Goal: Task Accomplishment & Management: Use online tool/utility

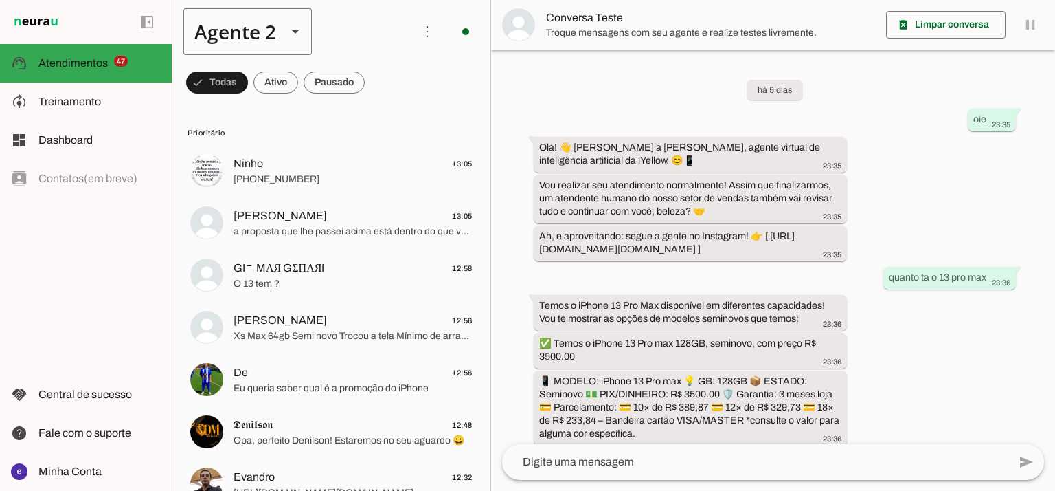
click at [267, 34] on div "Agente 2" at bounding box center [229, 31] width 93 height 47
click at [0, 0] on slot "Agente 1" at bounding box center [0, 0] width 0 height 0
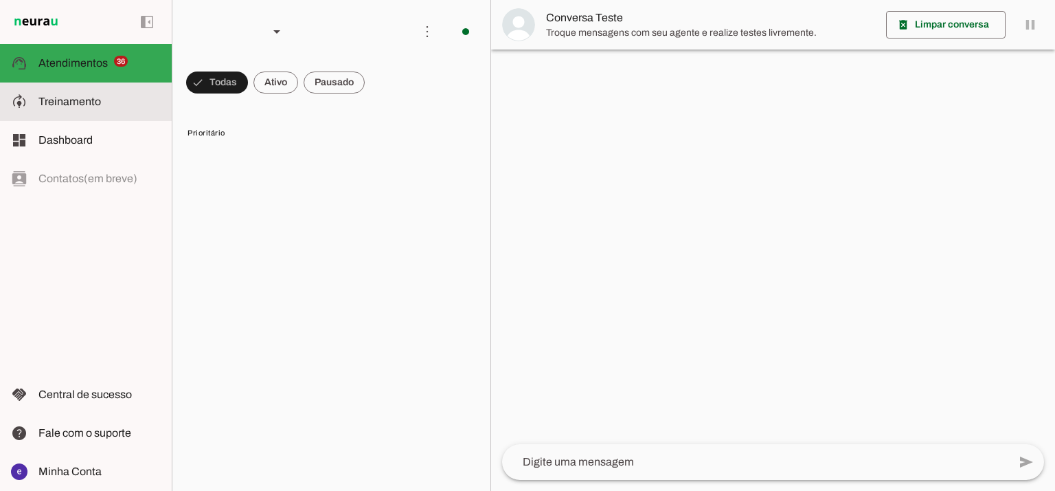
click at [106, 113] on md-item "model_training Treinamento Treinamento" at bounding box center [86, 101] width 172 height 38
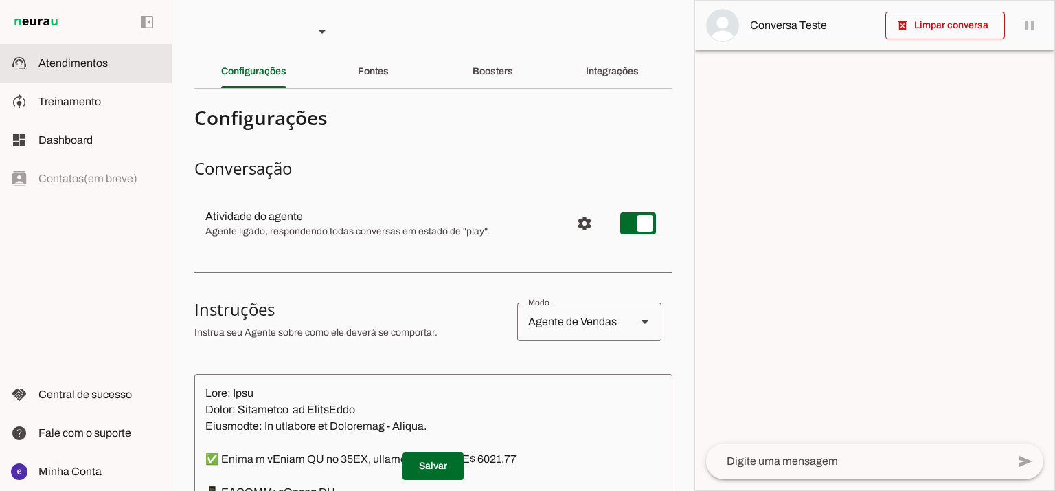
click at [126, 62] on slot at bounding box center [99, 63] width 122 height 16
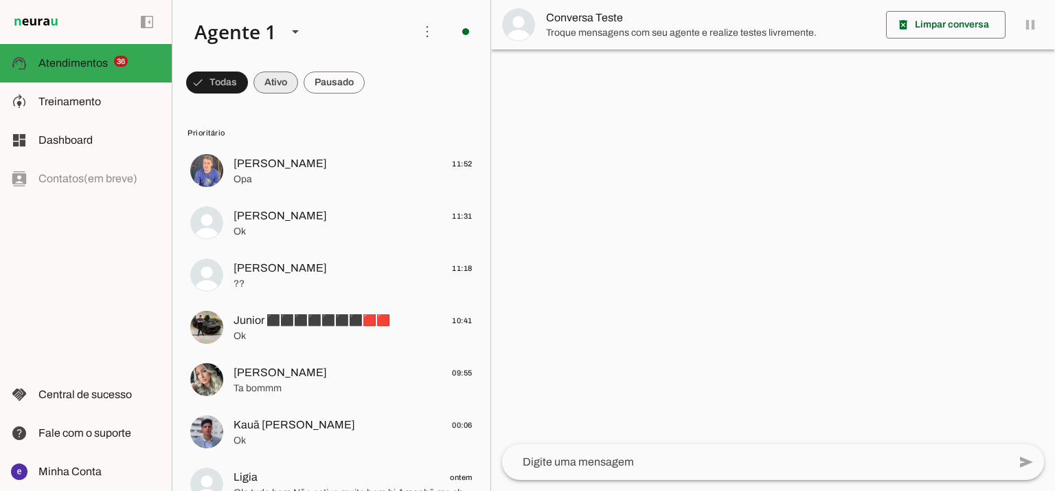
click at [248, 81] on span at bounding box center [217, 82] width 62 height 33
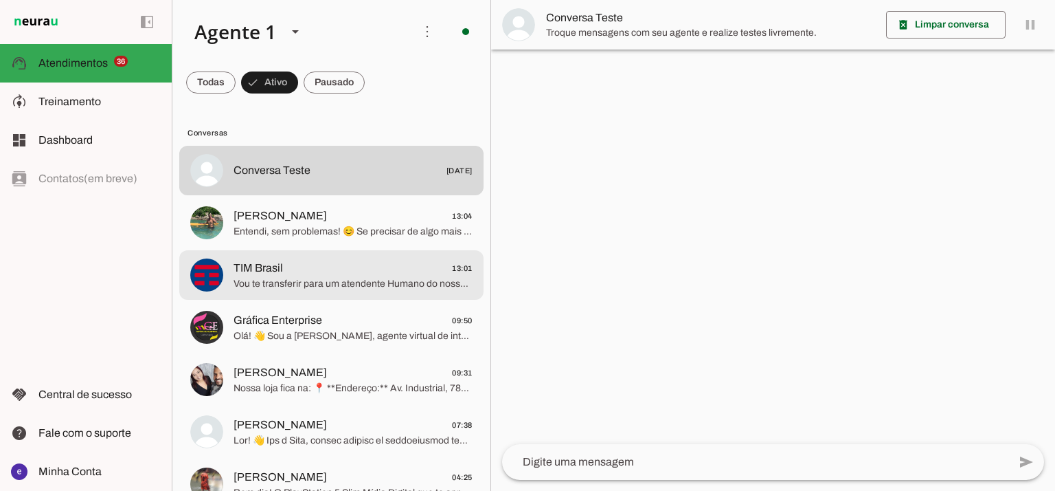
click at [309, 265] on span "TIM Brasil 13:01" at bounding box center [353, 268] width 239 height 17
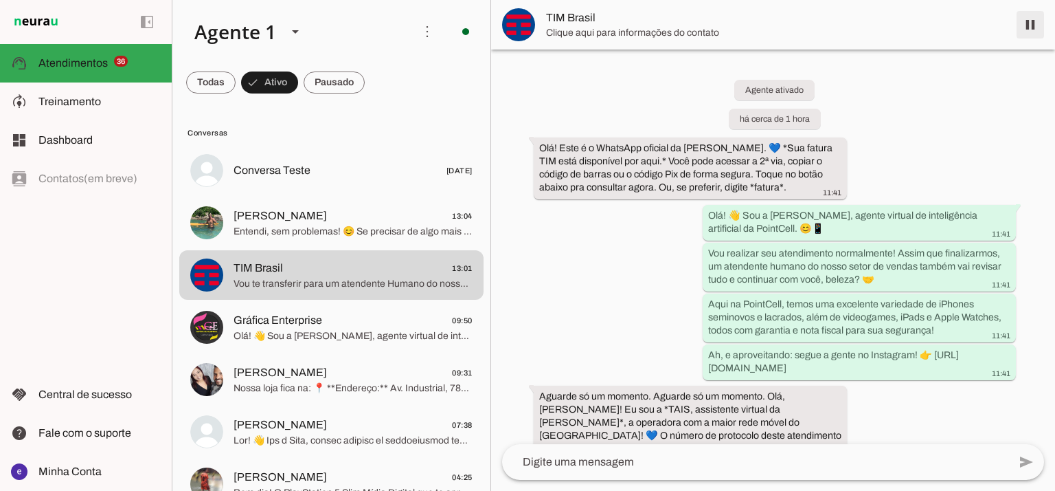
click at [1039, 23] on span at bounding box center [1030, 24] width 33 height 33
